Goal: Task Accomplishment & Management: Use online tool/utility

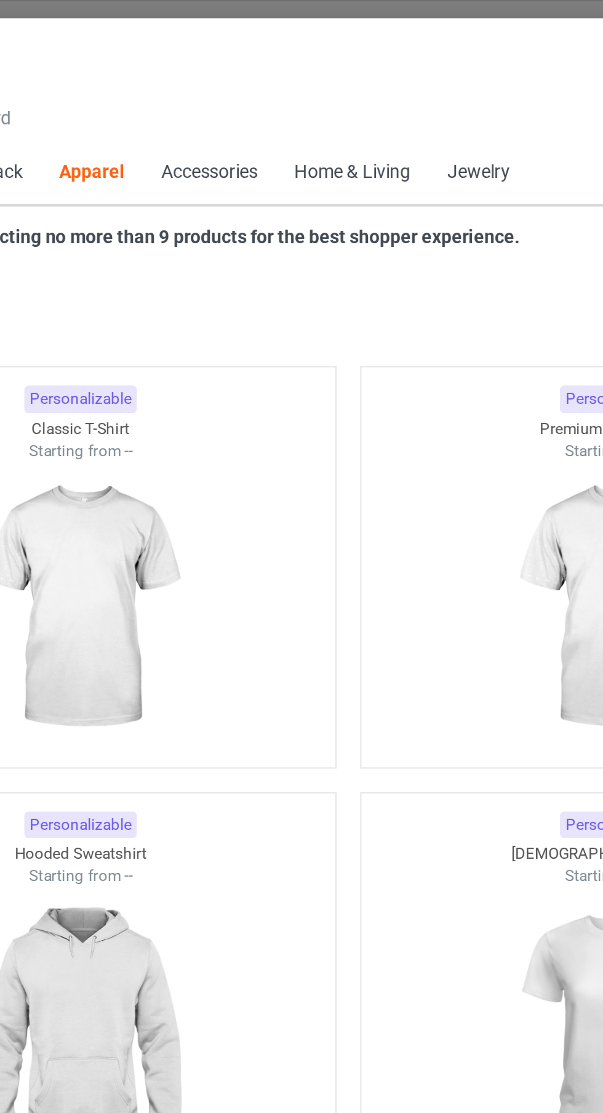
scroll to position [659, 0]
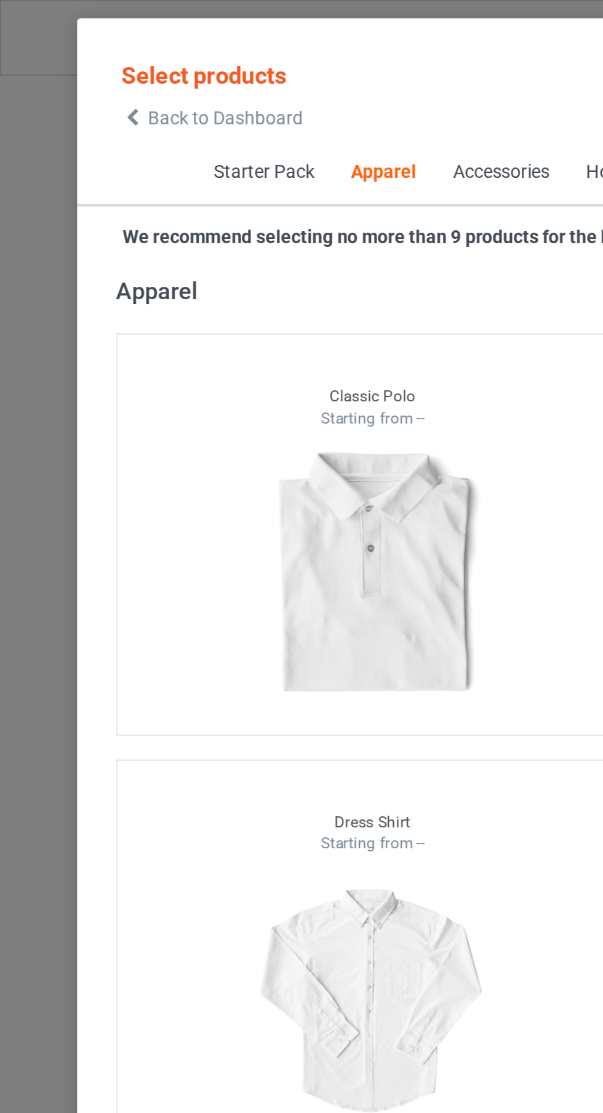
click at [78, 71] on div "Starter Pack Apparel Accessories Home & Living Jewelry" at bounding box center [301, 82] width 531 height 31
click at [124, 70] on span "Starter Pack" at bounding box center [124, 82] width 65 height 30
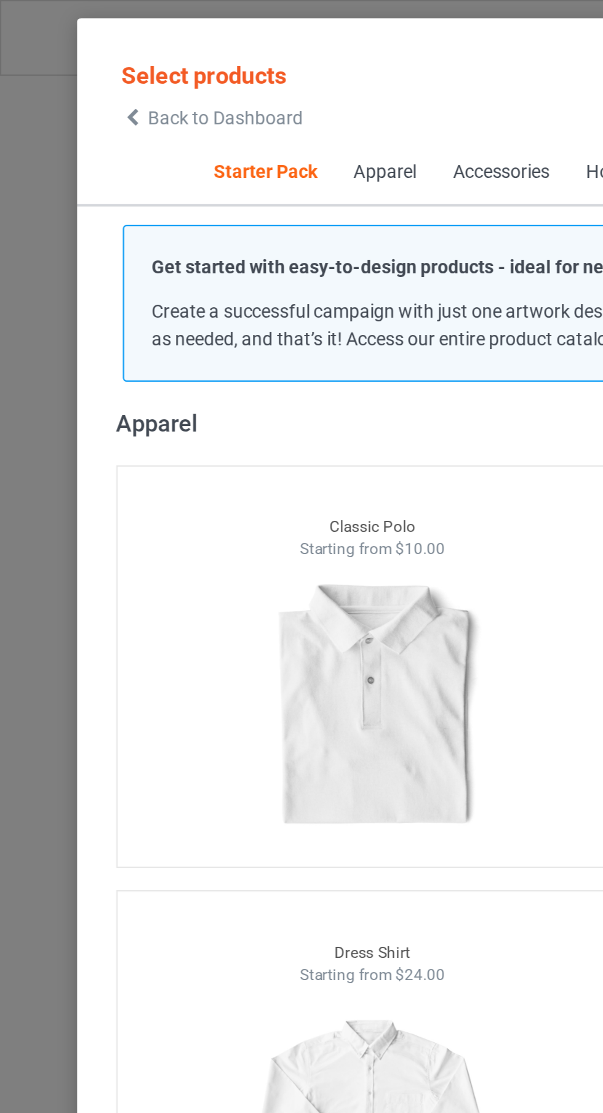
scroll to position [15, 0]
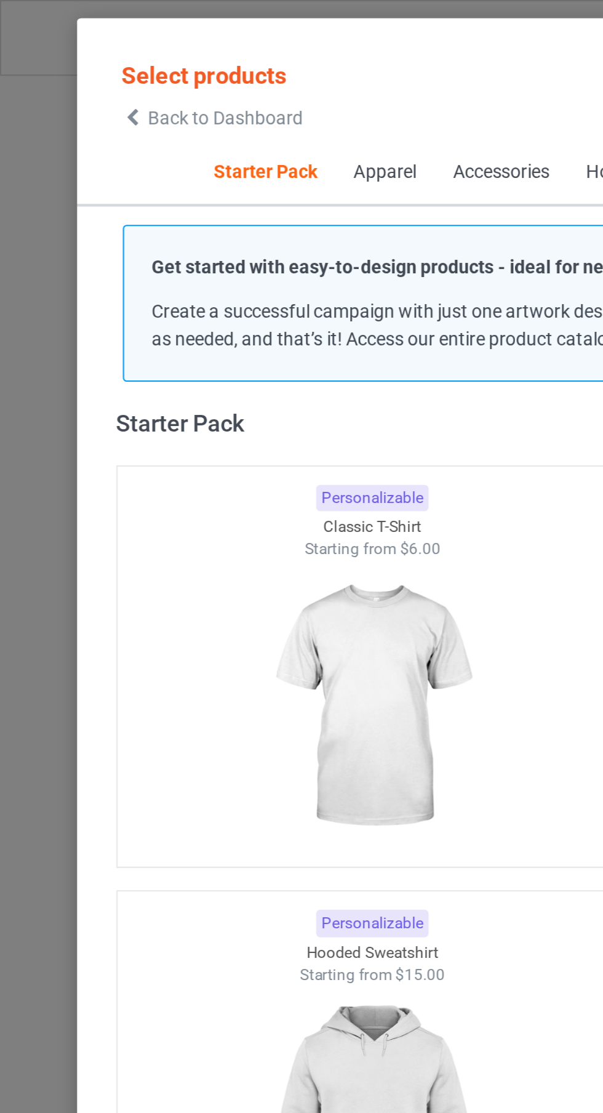
click at [124, 54] on span "Back to Dashboard" at bounding box center [106, 55] width 73 height 10
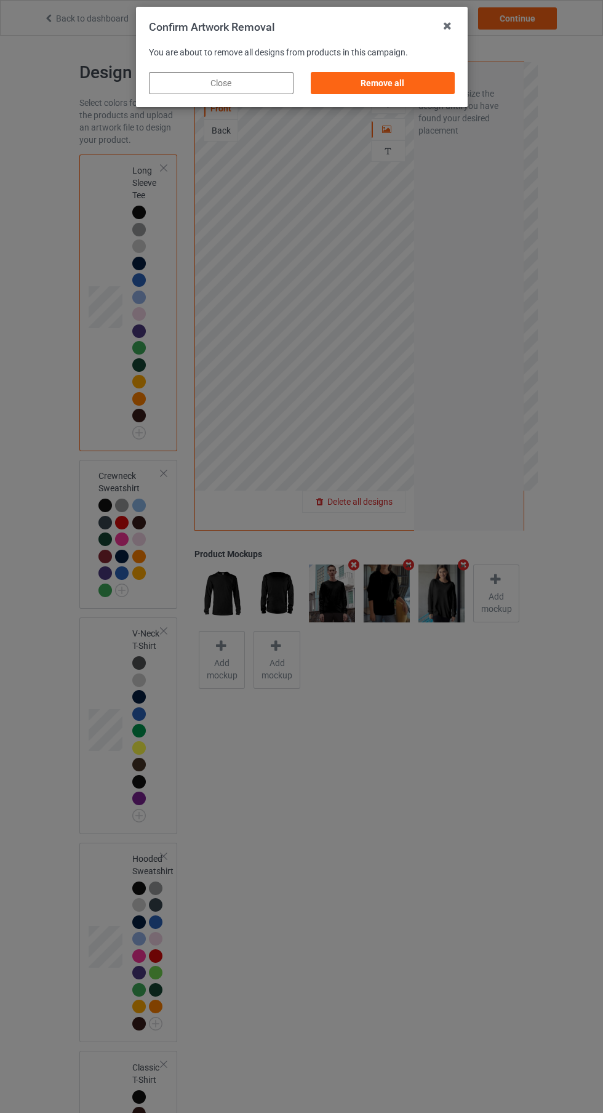
click at [435, 131] on div "Confirm Artwork Removal You are about to remove all designs from products in th…" at bounding box center [301, 556] width 603 height 1113
click at [443, 86] on div "Remove all" at bounding box center [382, 83] width 145 height 22
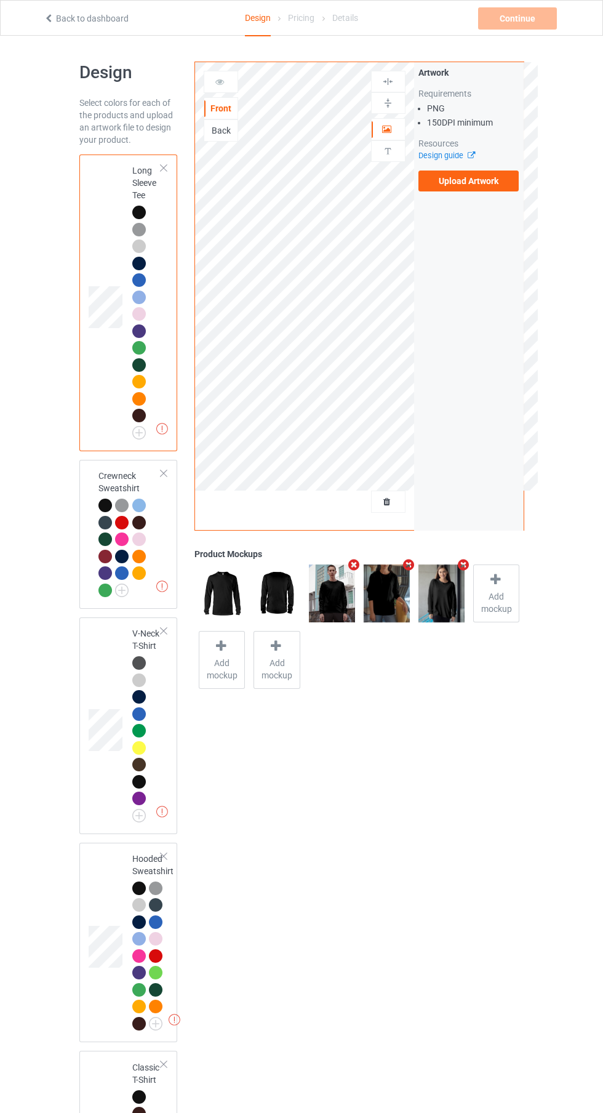
click at [483, 181] on label "Upload Artwork" at bounding box center [469, 181] width 101 height 21
click at [0, 0] on input "Upload Artwork" at bounding box center [0, 0] width 0 height 0
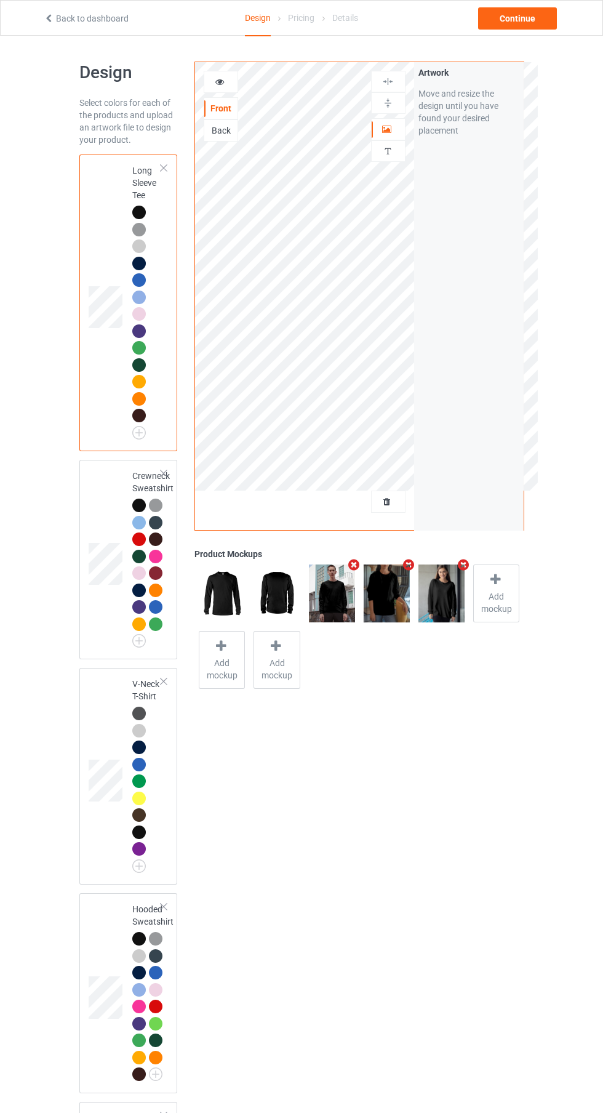
click at [382, 145] on div "Personalized text" at bounding box center [388, 151] width 34 height 22
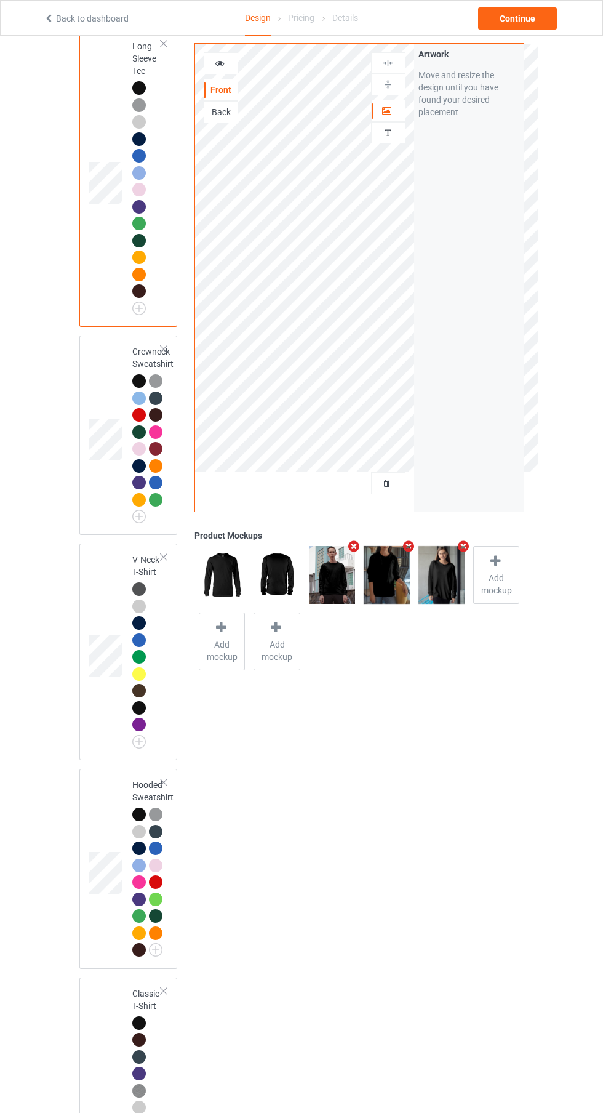
scroll to position [298, 0]
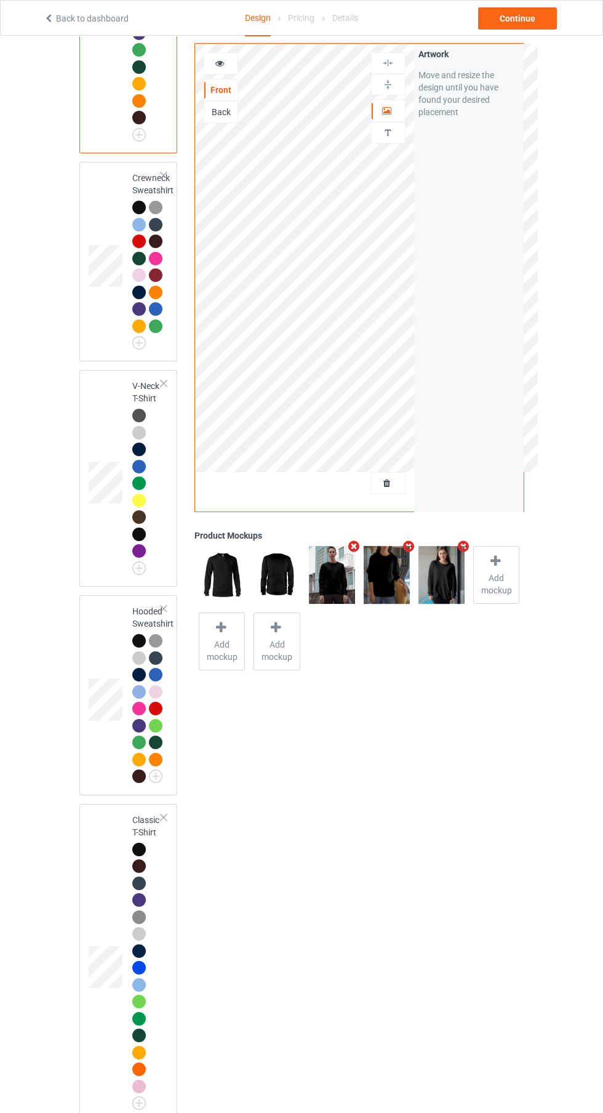
click at [99, 901] on td at bounding box center [107, 963] width 37 height 309
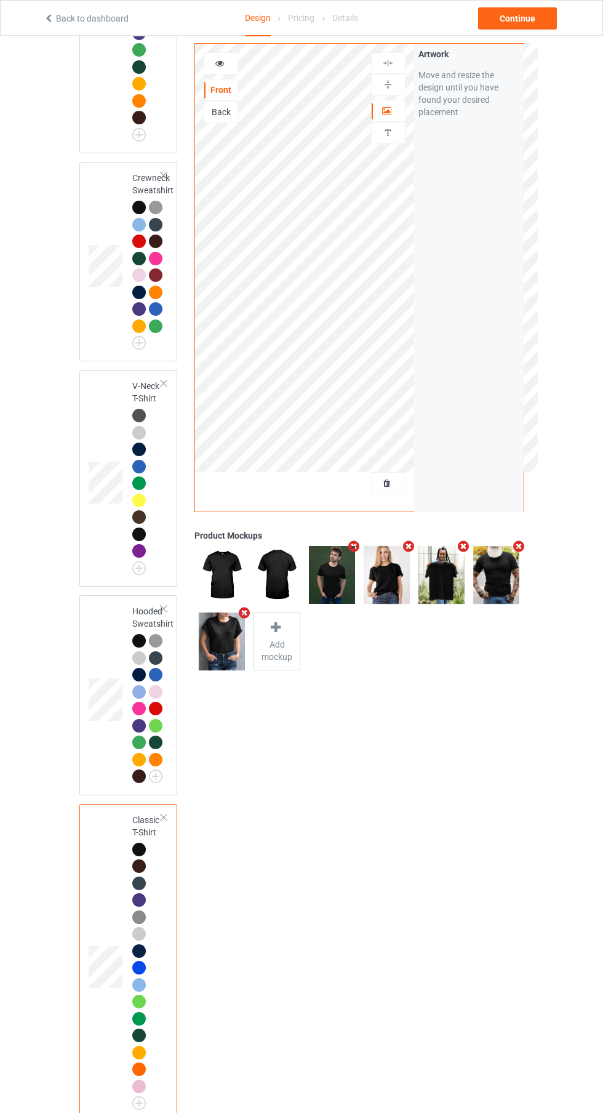
click at [523, 50] on div "Artwork Move and resize the design until you have found your desired placement" at bounding box center [469, 83] width 110 height 79
click at [547, 28] on div "Continue" at bounding box center [517, 18] width 79 height 22
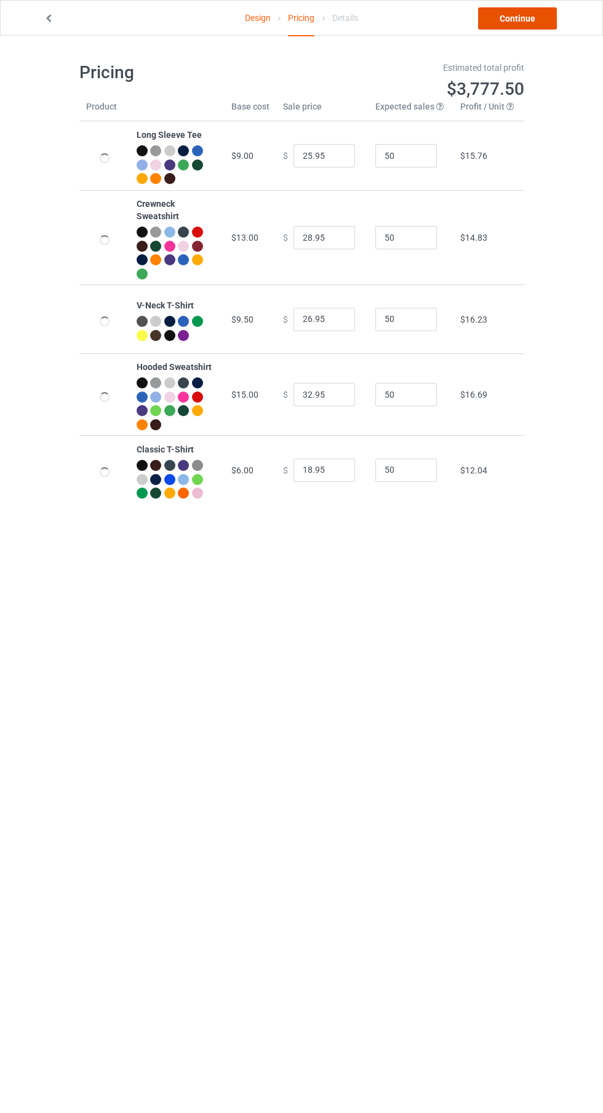
click at [527, 24] on link "Continue" at bounding box center [517, 18] width 79 height 22
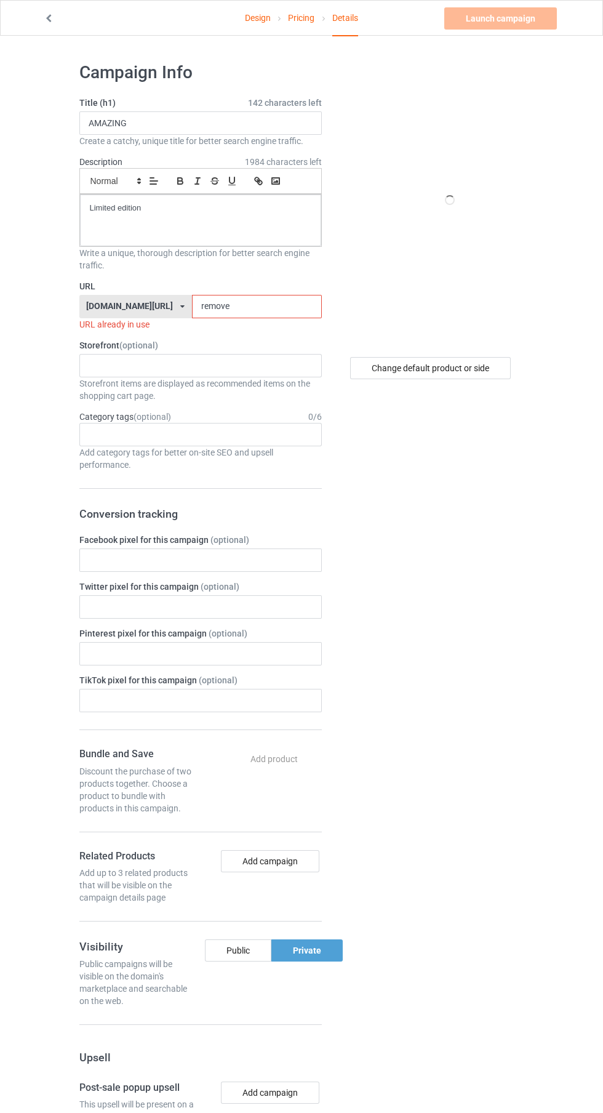
click at [262, 343] on label "Storefront (optional)" at bounding box center [200, 345] width 243 height 12
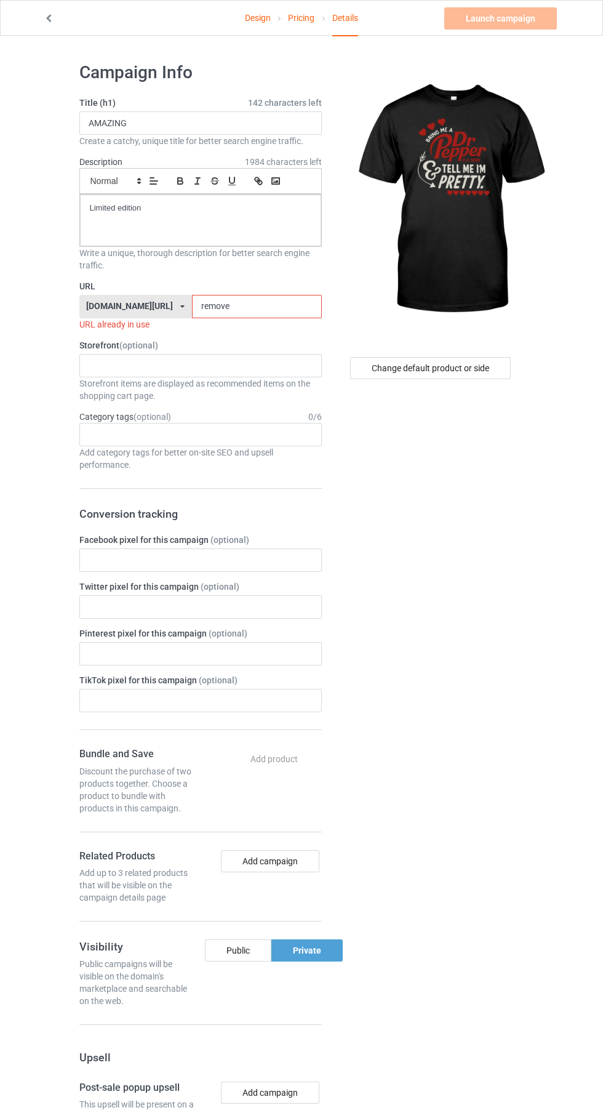
click at [288, 307] on input "remove" at bounding box center [257, 306] width 130 height 23
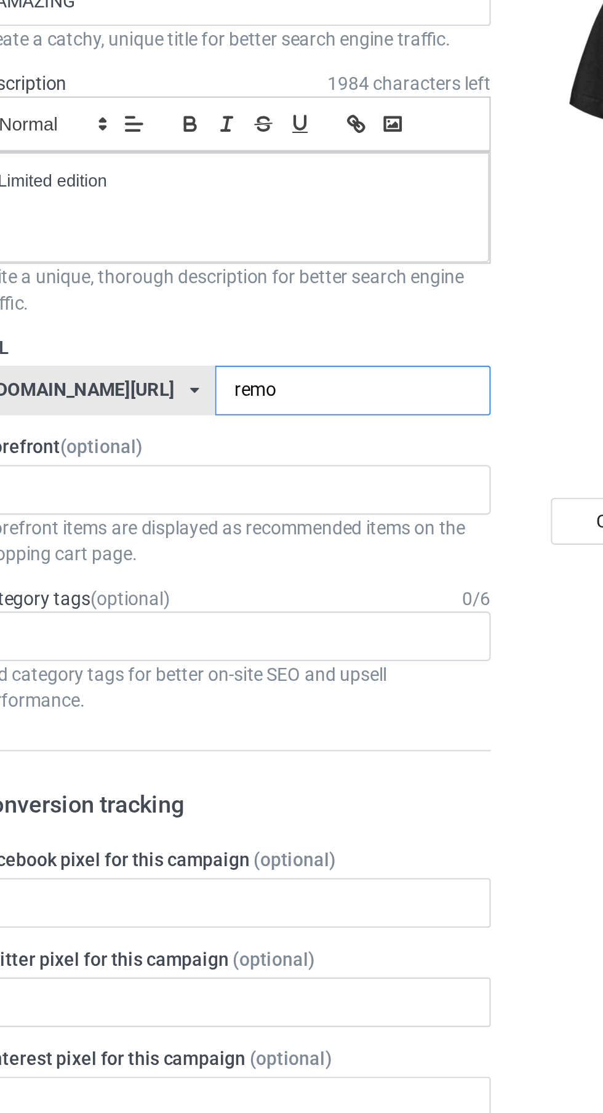
type input "rem"
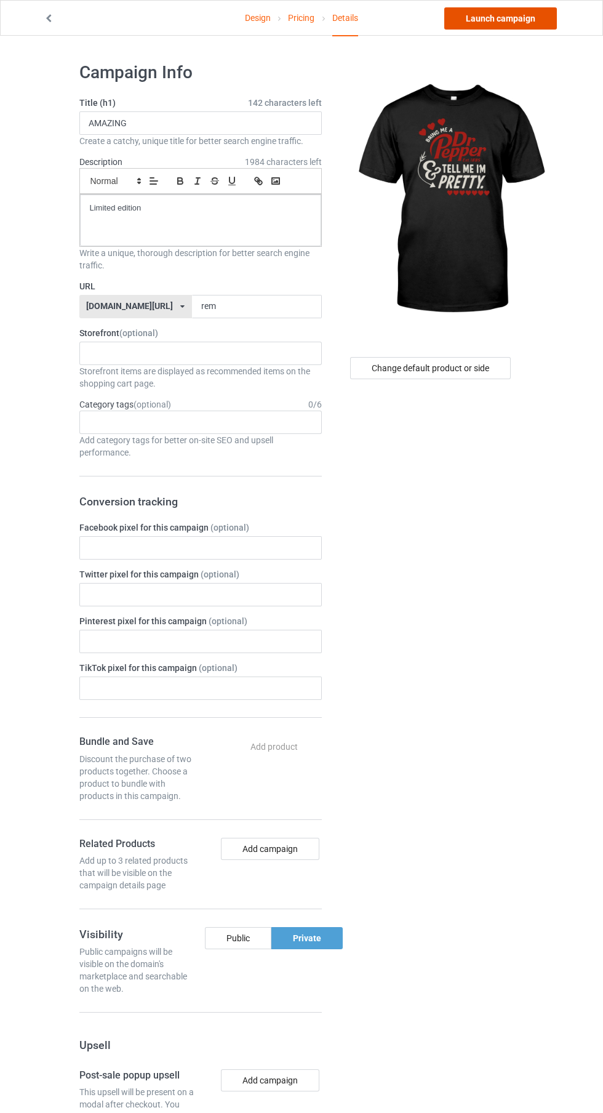
click at [554, 25] on link "Launch campaign" at bounding box center [501, 18] width 113 height 22
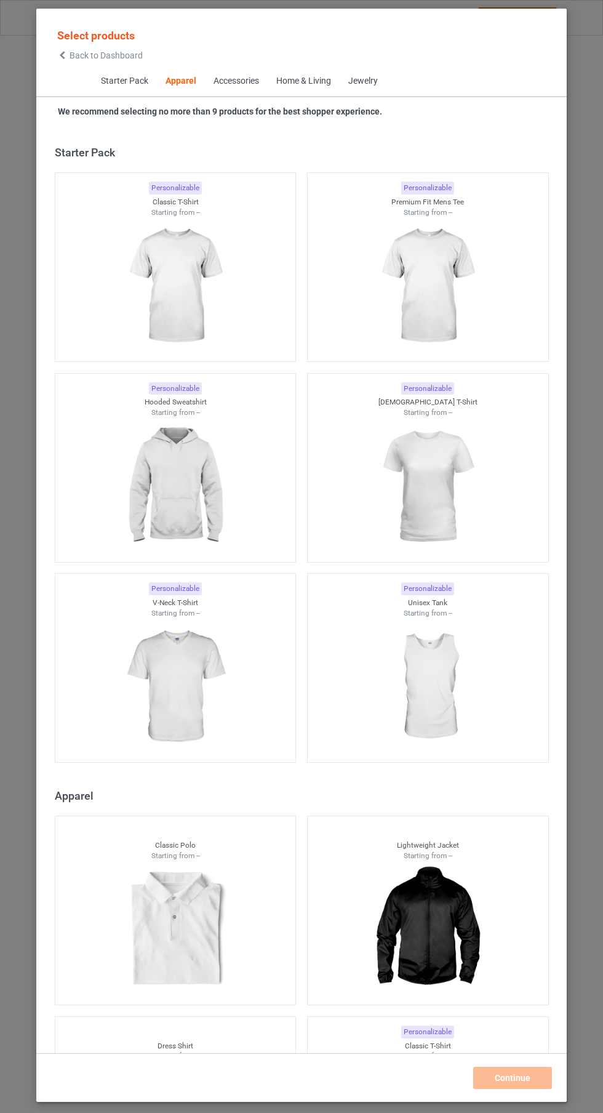
click at [52, 80] on div "Starter Pack Apparel Accessories Home & Living Jewelry" at bounding box center [301, 82] width 531 height 31
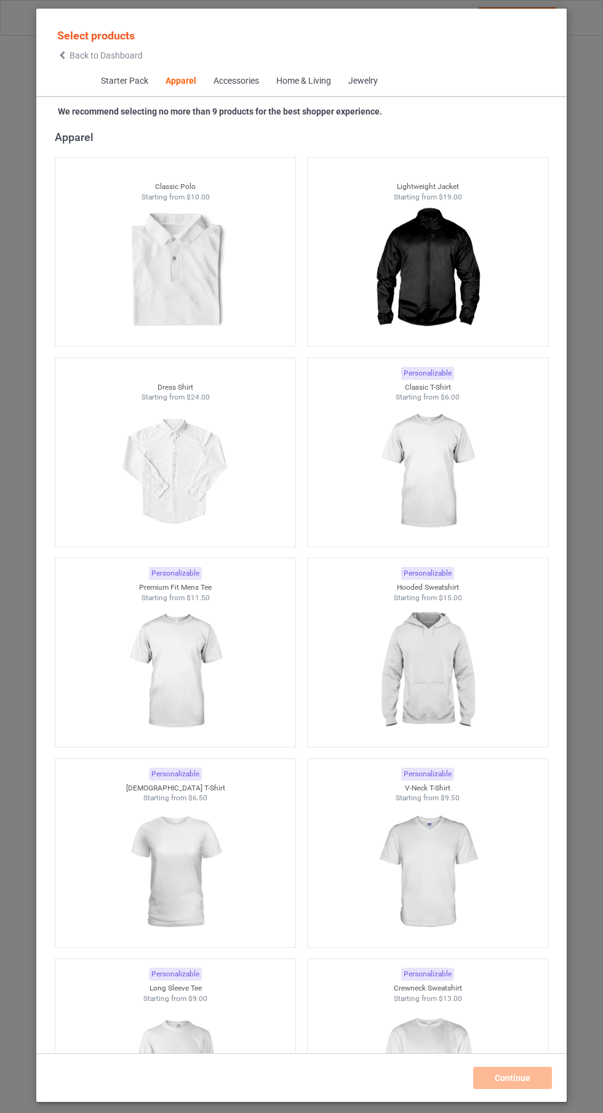
click at [94, 80] on span "Starter Pack" at bounding box center [124, 82] width 65 height 30
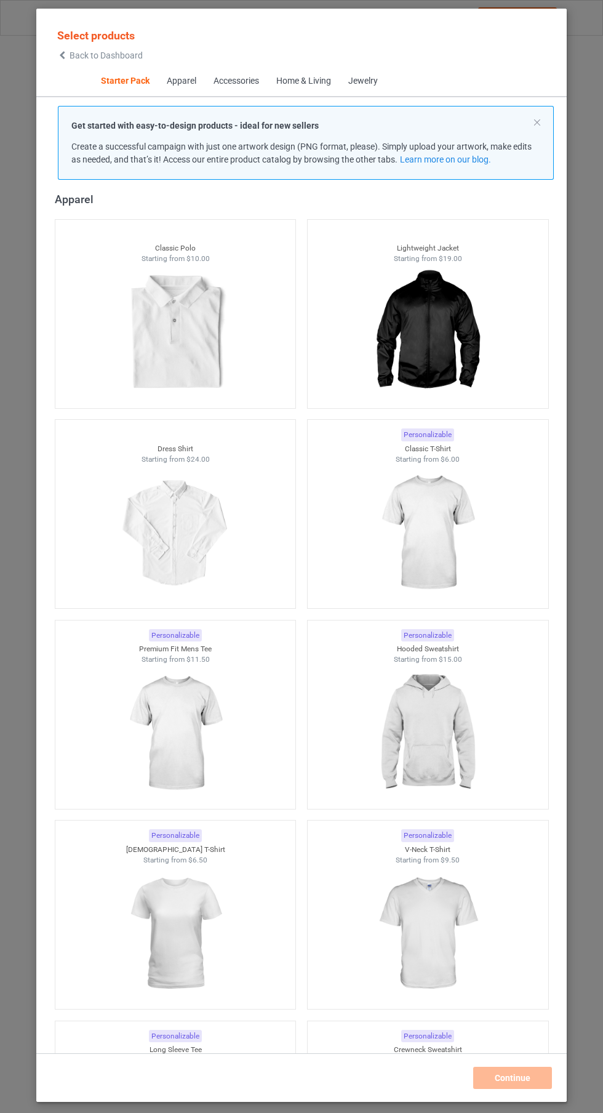
scroll to position [15, 0]
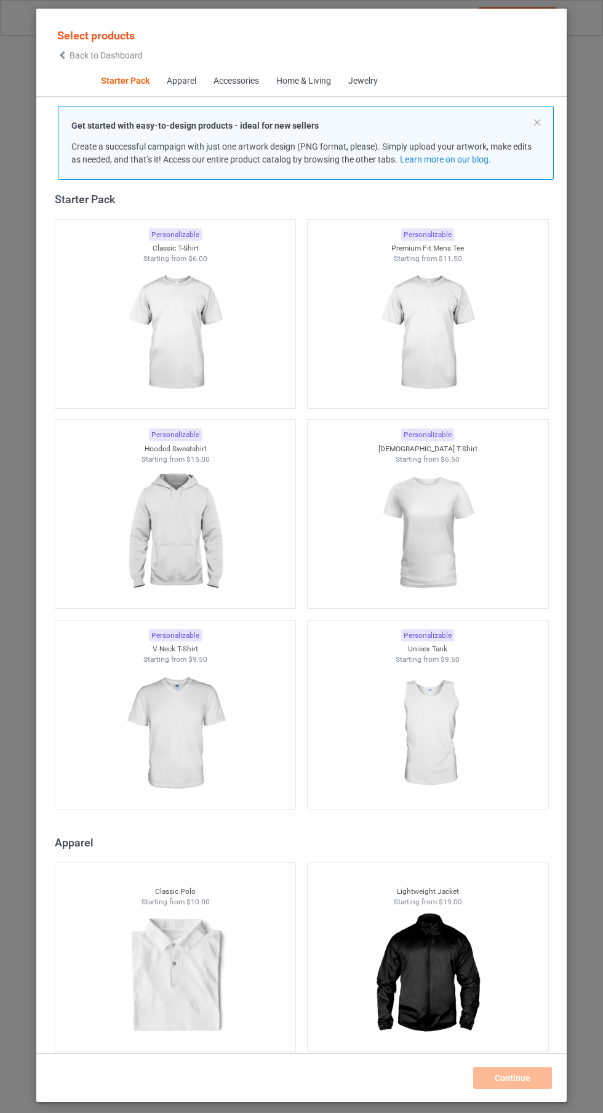
click at [60, 56] on icon at bounding box center [62, 55] width 10 height 9
